Goal: Information Seeking & Learning: Learn about a topic

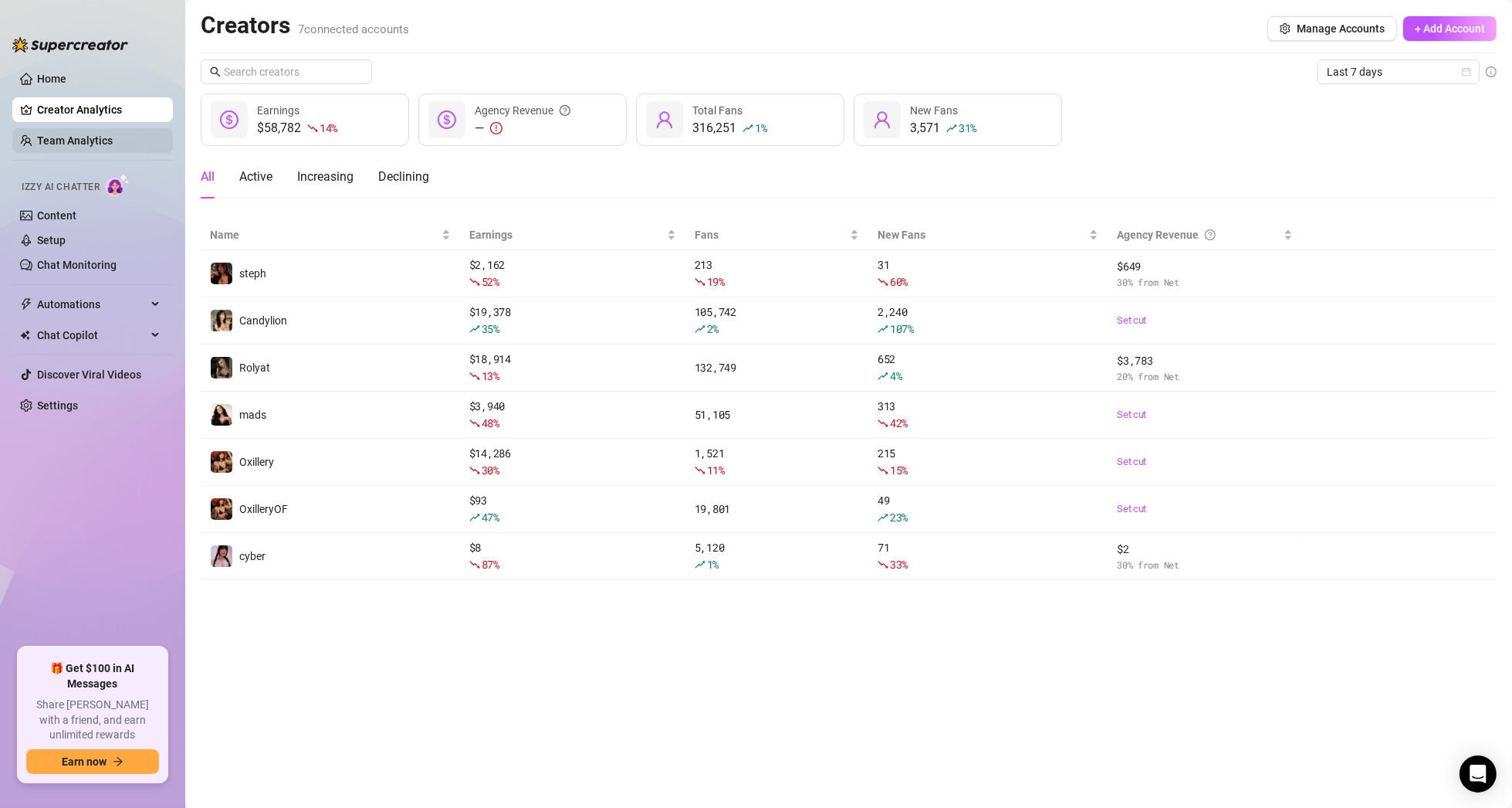
click at [79, 147] on link "Team Analytics" at bounding box center [75, 140] width 76 height 12
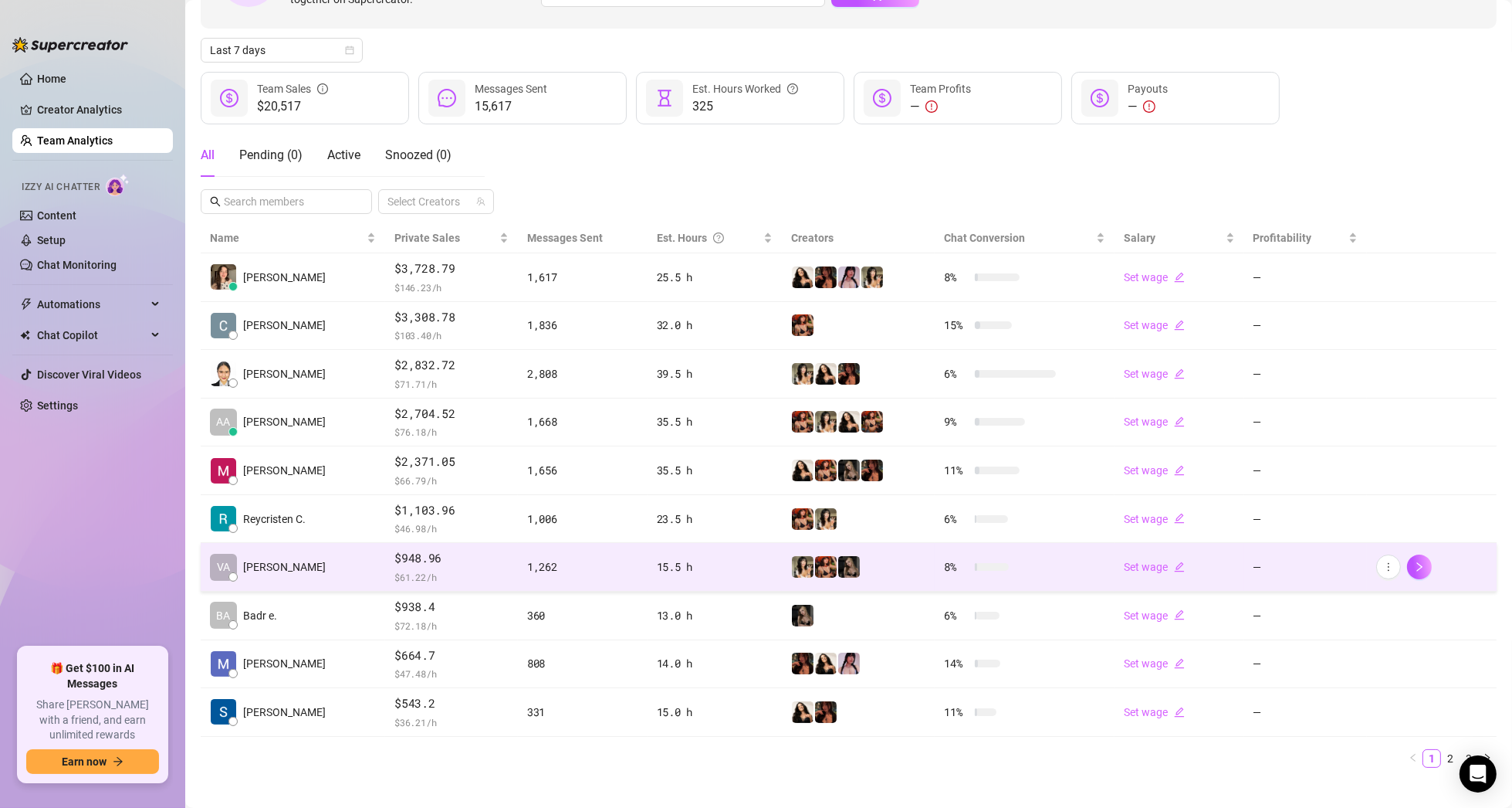
scroll to position [161, 0]
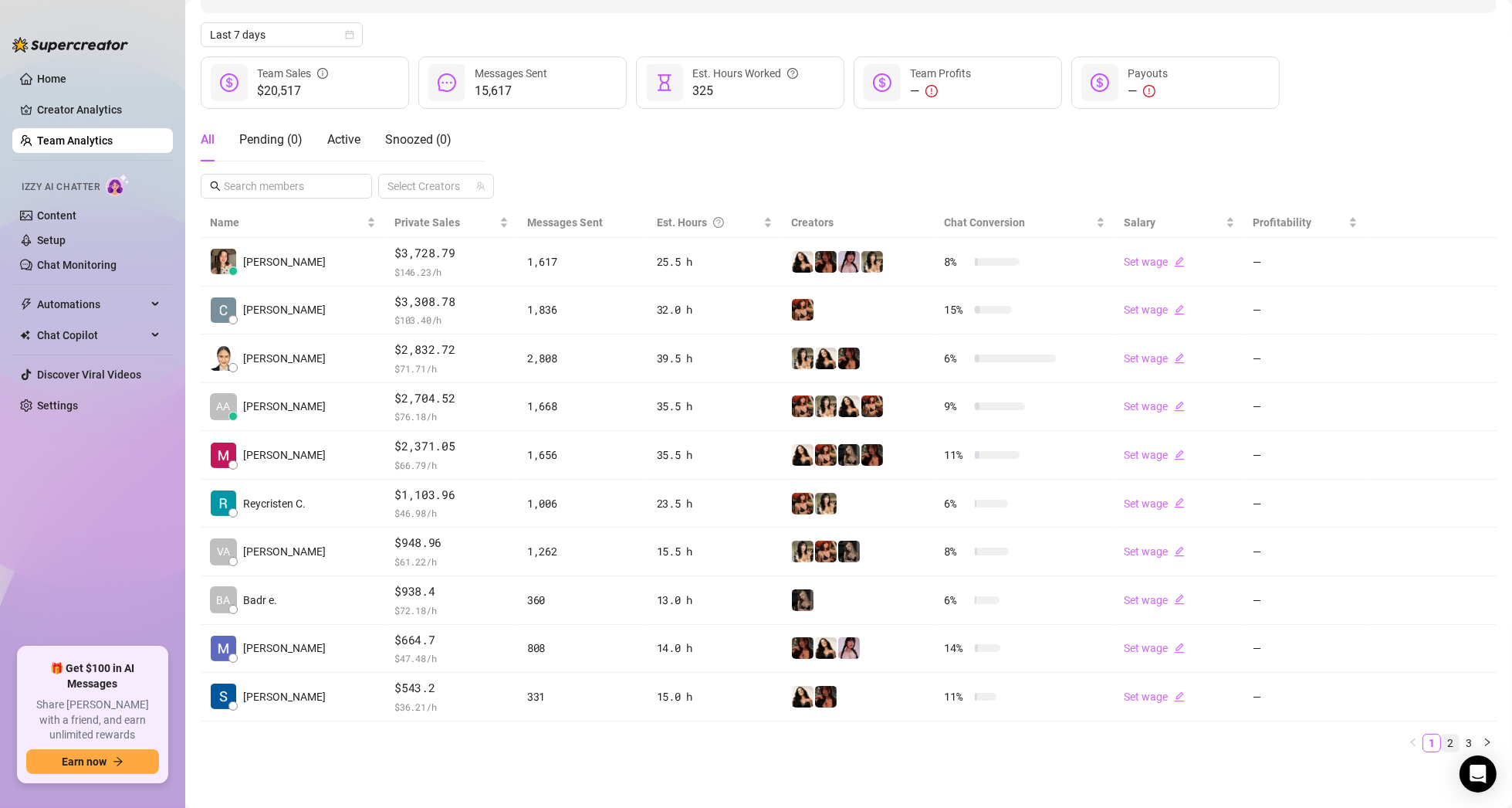
click at [1442, 743] on link "2" at bounding box center [1451, 743] width 17 height 17
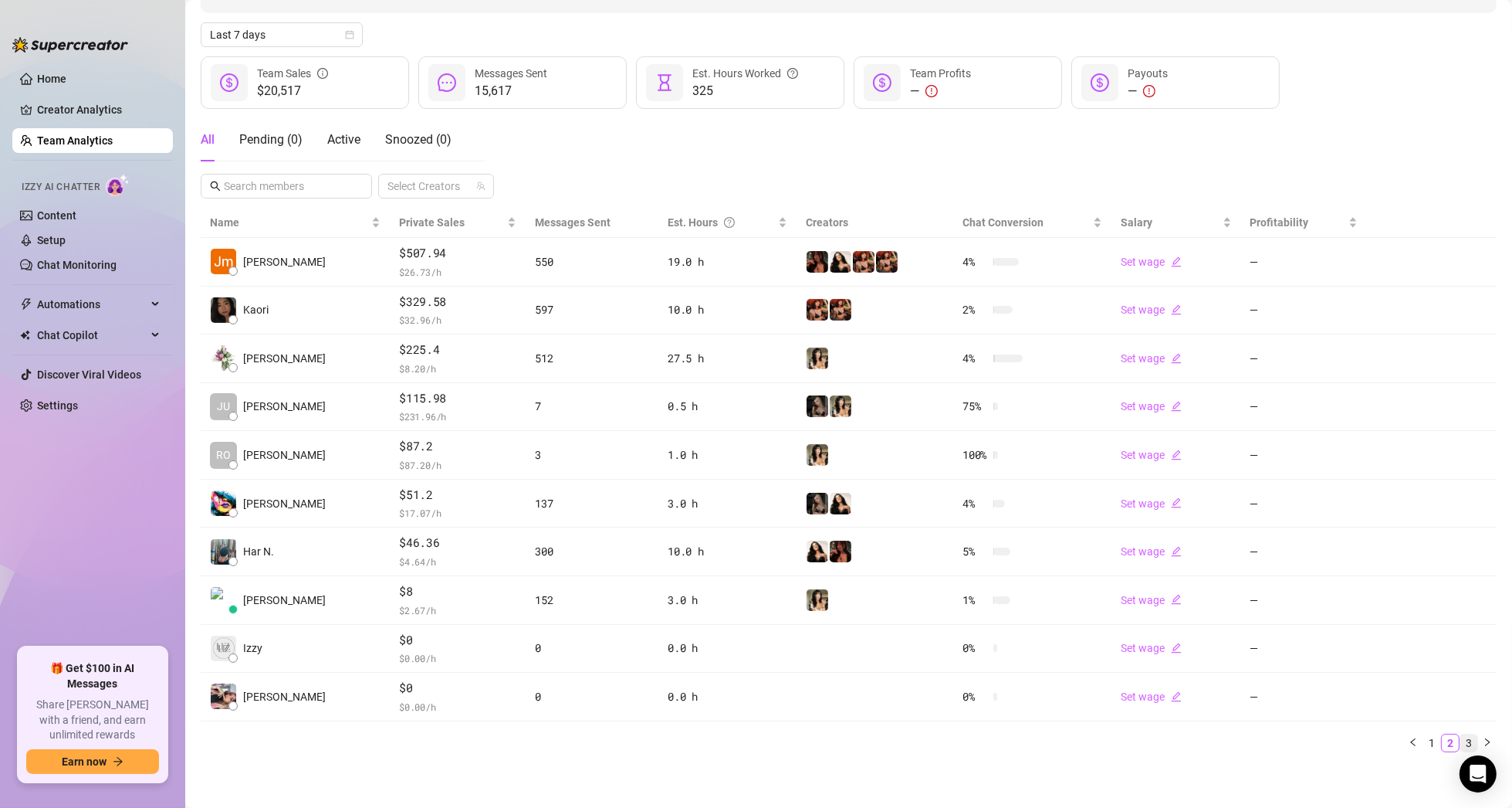
click at [1460, 739] on link "3" at bounding box center [1469, 743] width 17 height 17
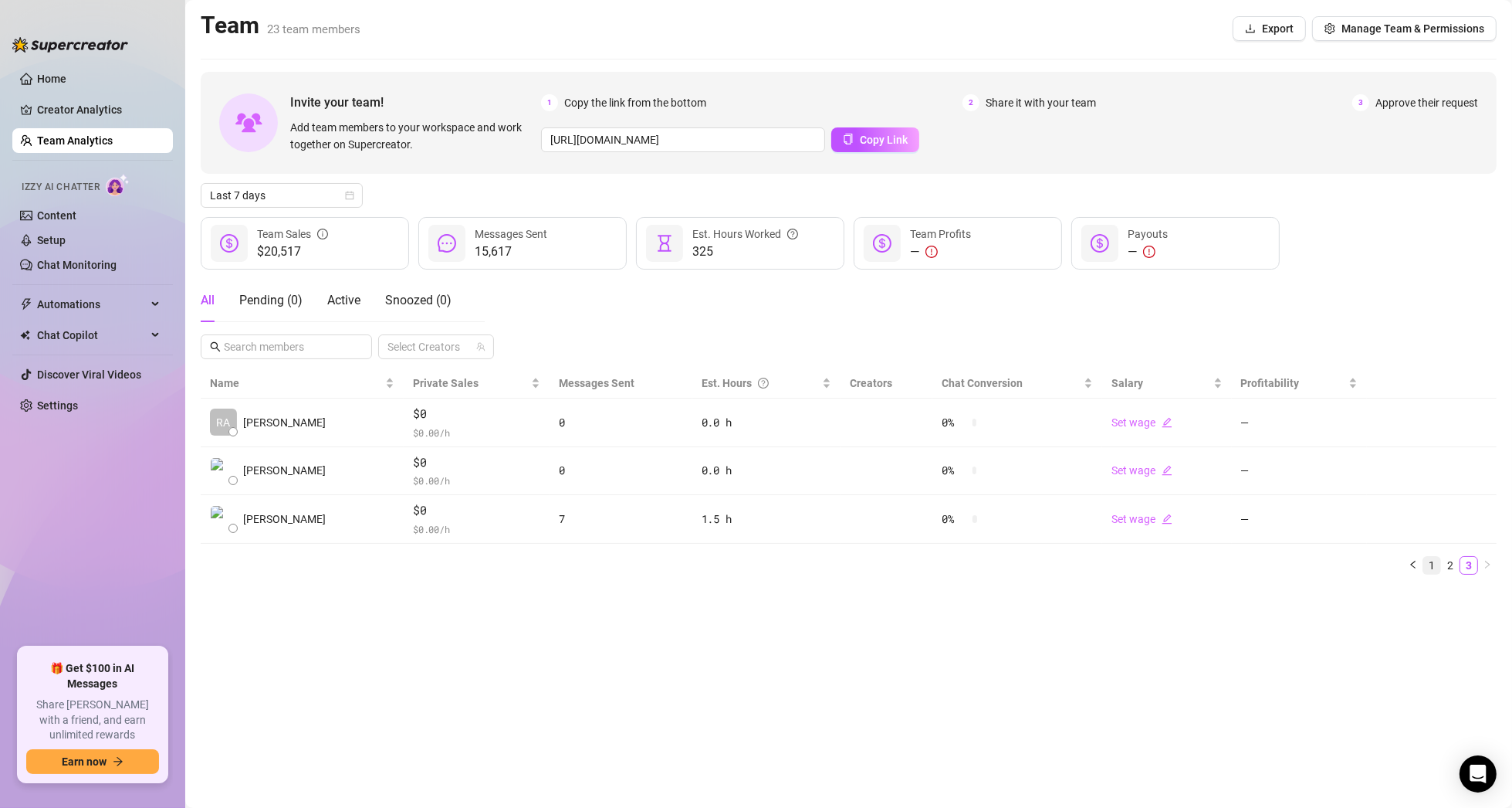
click at [1432, 569] on link "1" at bounding box center [1433, 565] width 17 height 17
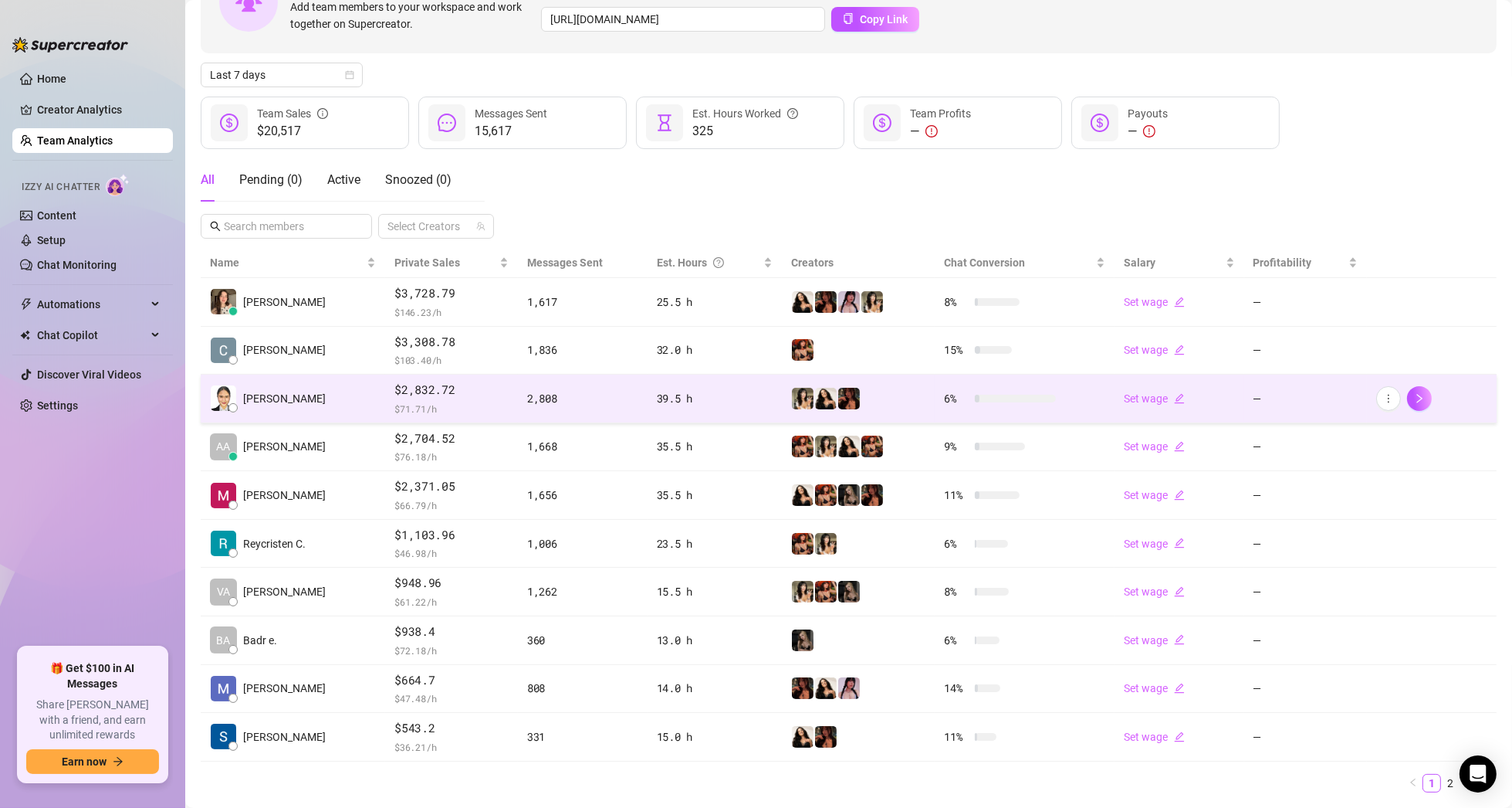
scroll to position [155, 0]
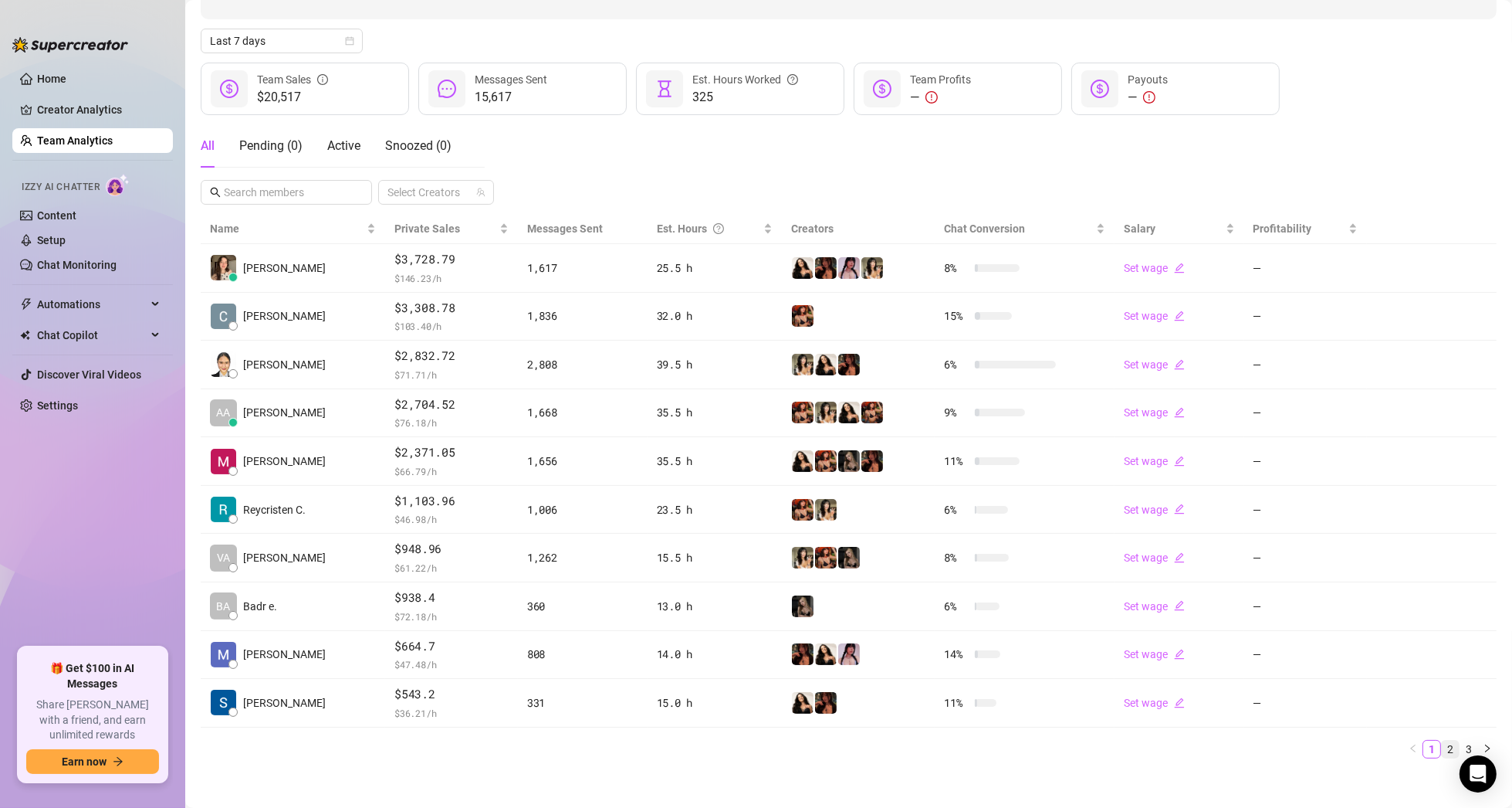
click at [1442, 744] on link "2" at bounding box center [1451, 749] width 17 height 17
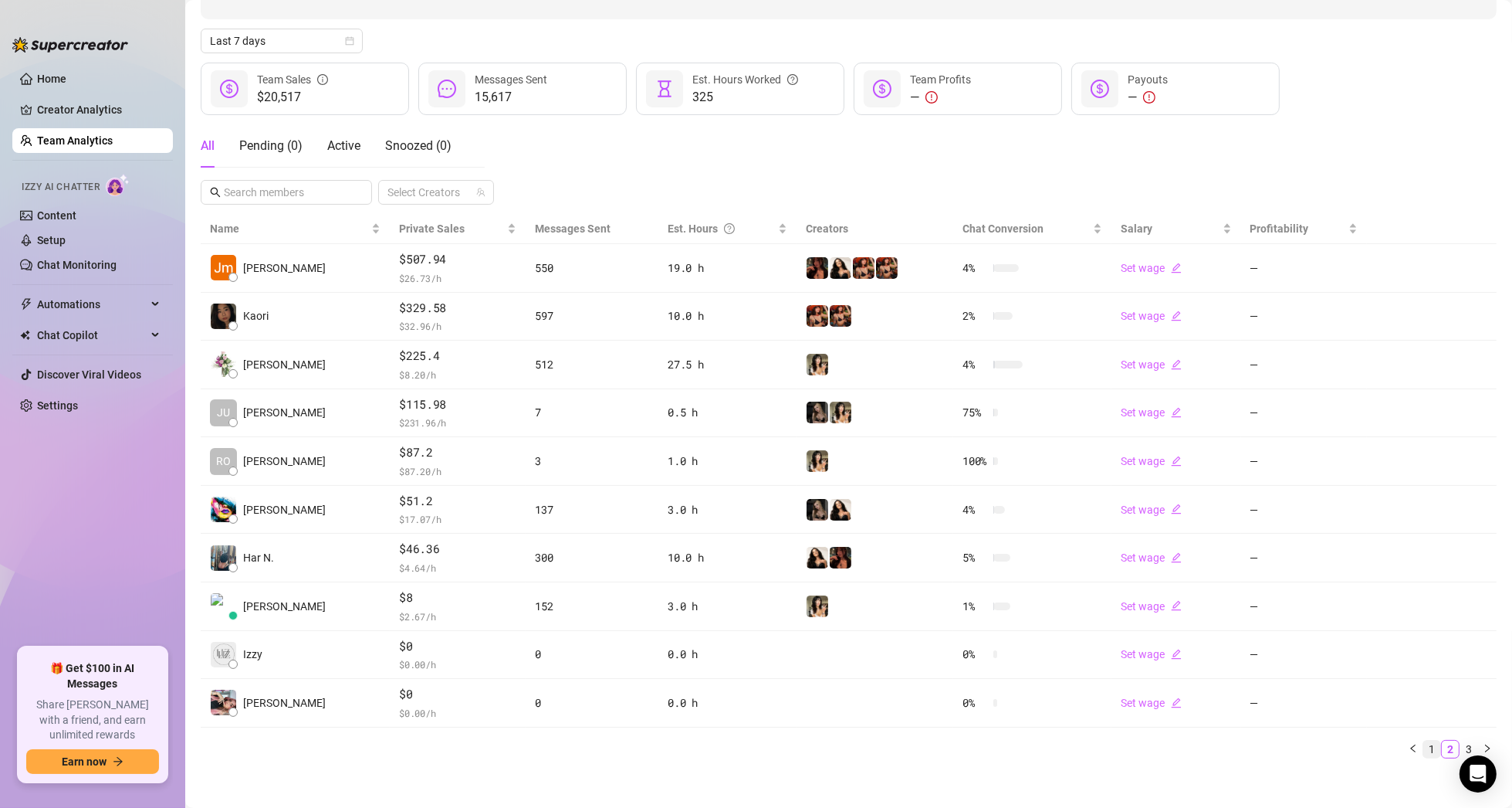
click at [1424, 748] on link "1" at bounding box center [1433, 749] width 17 height 17
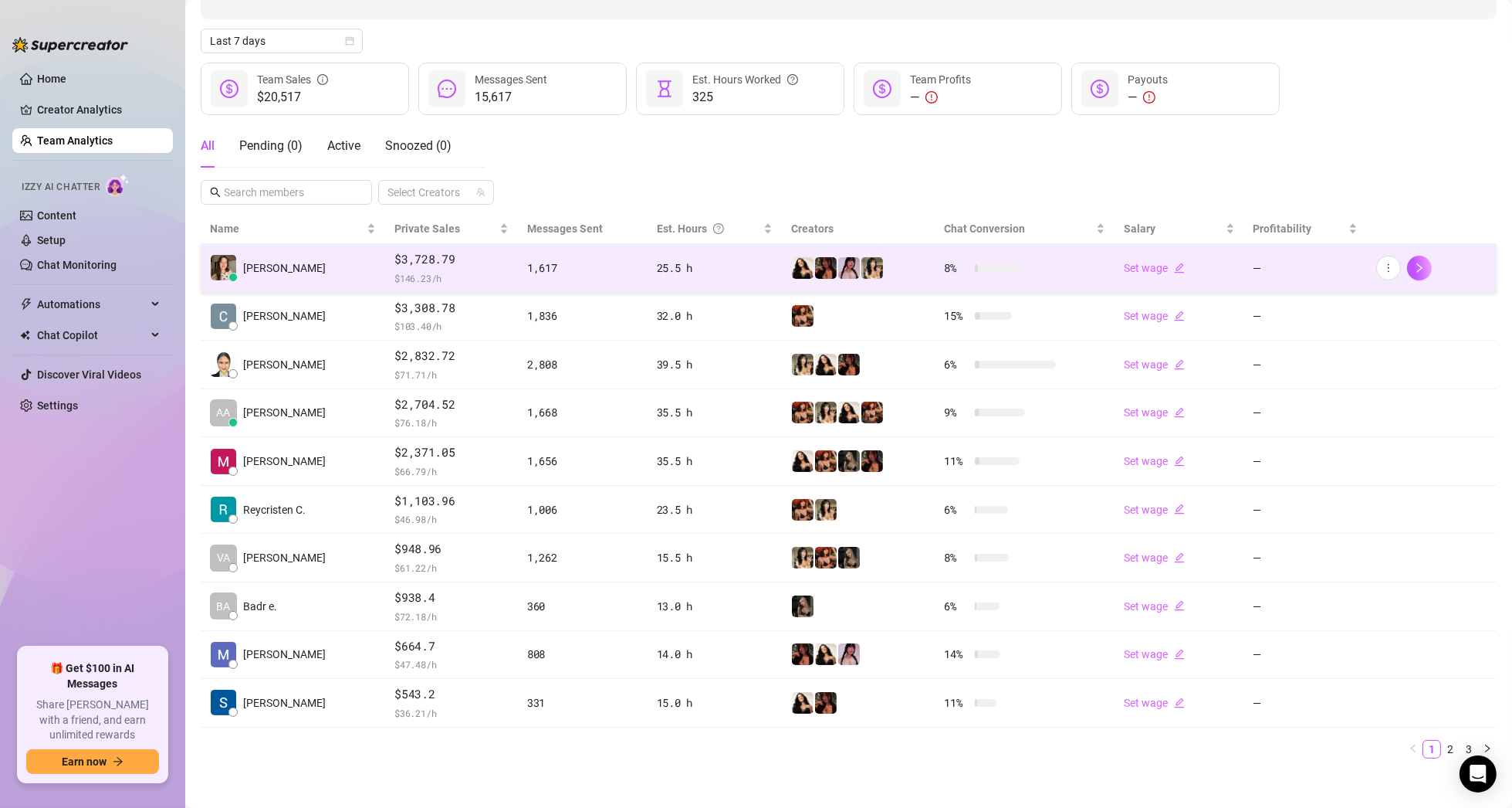
click at [264, 274] on span "[PERSON_NAME]" at bounding box center [284, 268] width 83 height 17
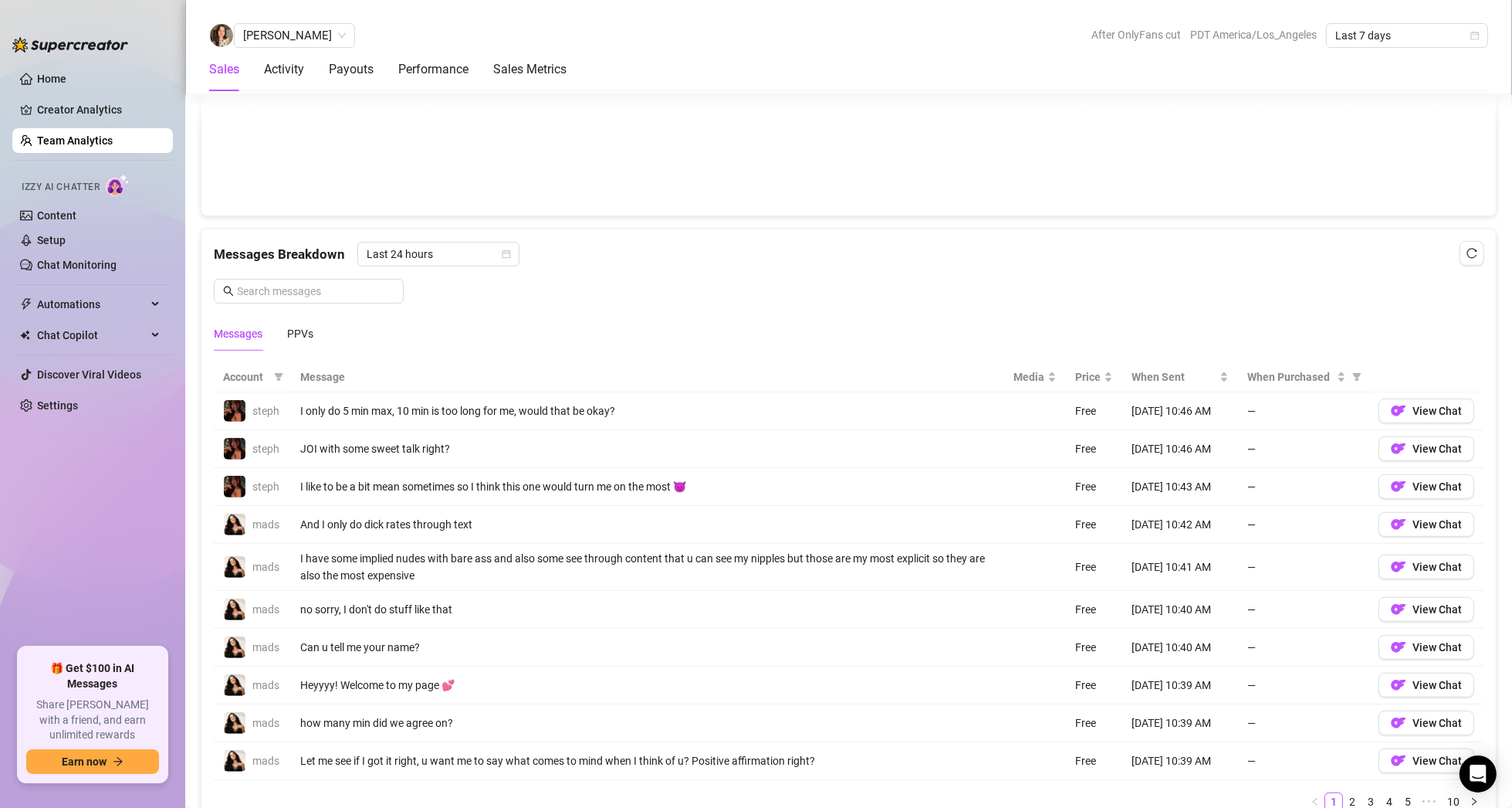
scroll to position [937, 0]
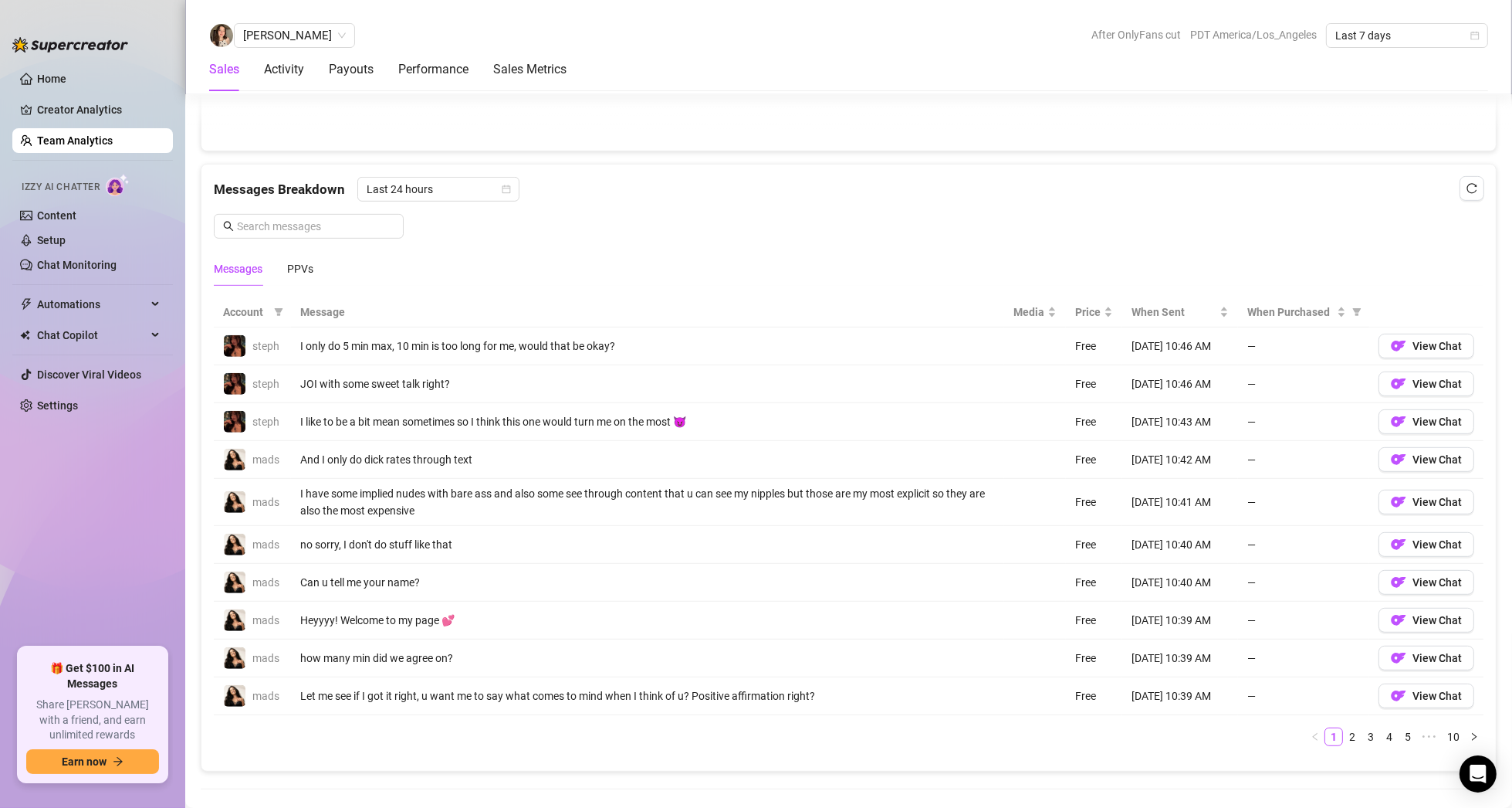
click at [221, 34] on img at bounding box center [221, 35] width 23 height 23
click at [285, 39] on span "[PERSON_NAME]" at bounding box center [294, 35] width 103 height 23
click at [281, 64] on div "Activity" at bounding box center [284, 69] width 40 height 18
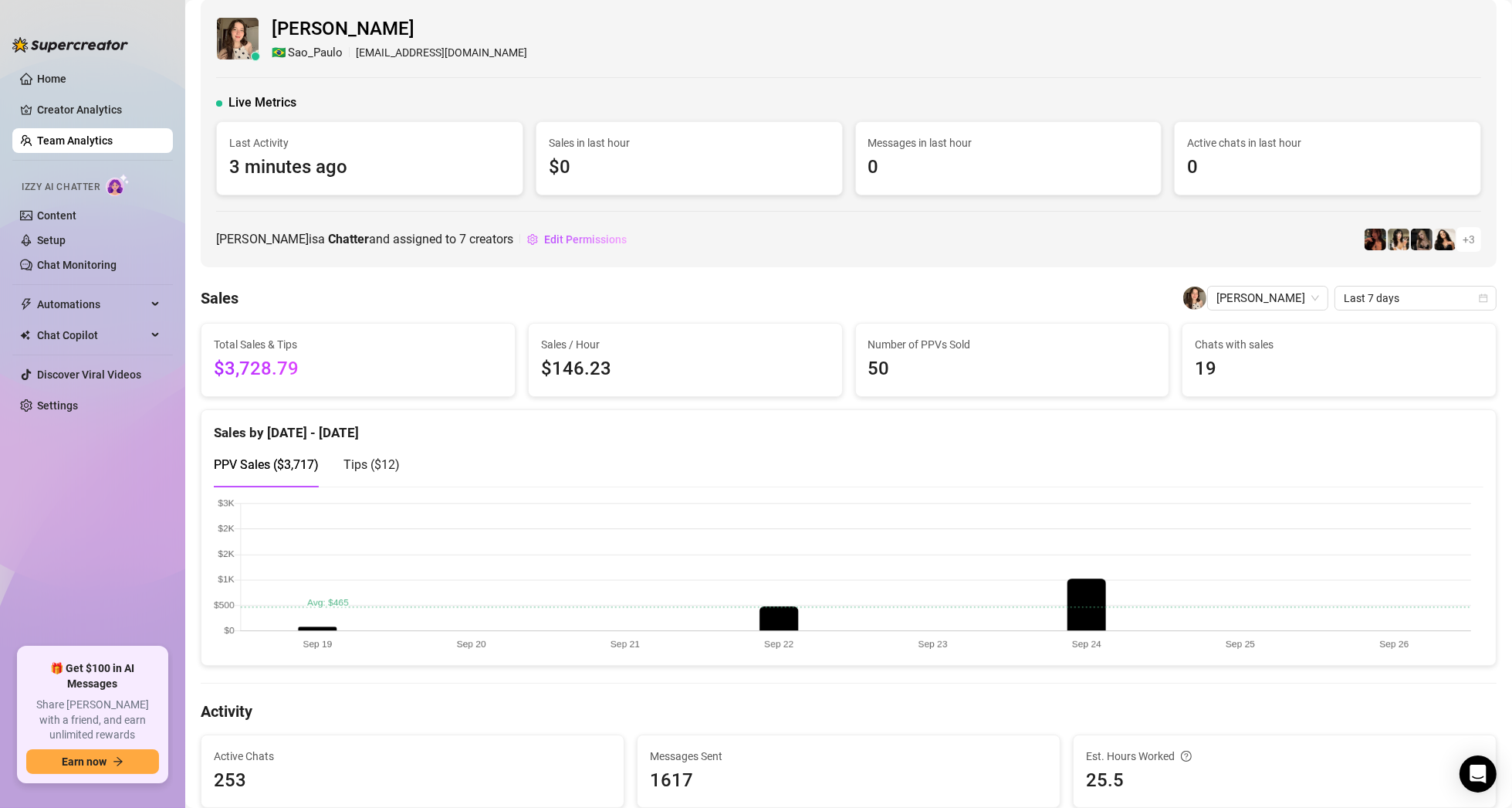
scroll to position [0, 0]
